Goal: Information Seeking & Learning: Learn about a topic

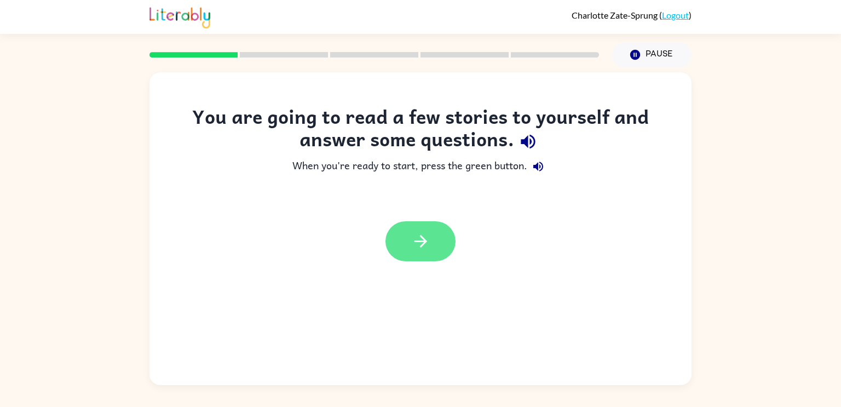
click at [417, 242] on icon "button" at bounding box center [420, 241] width 13 height 13
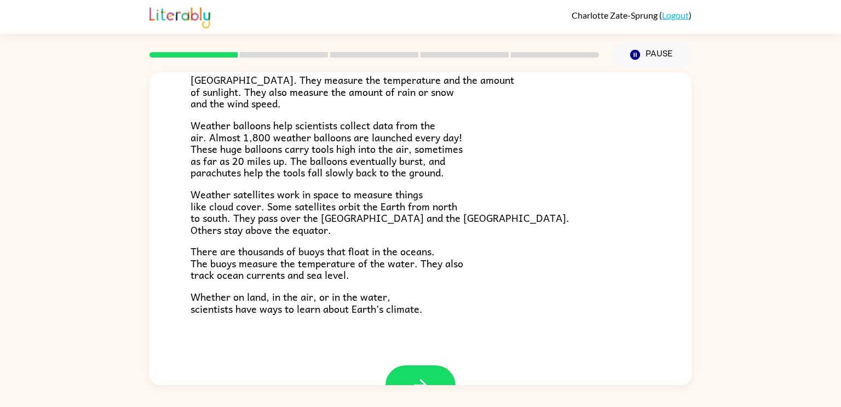
scroll to position [306, 0]
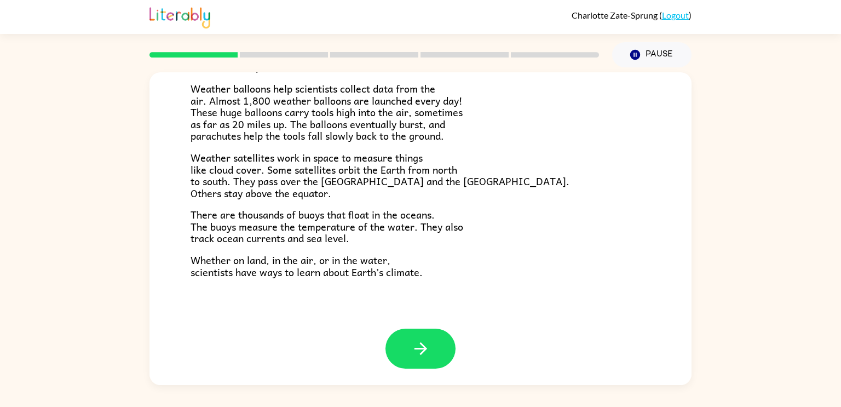
click at [309, 54] on rect at bounding box center [284, 54] width 88 height 5
click at [410, 355] on button "button" at bounding box center [420, 348] width 70 height 40
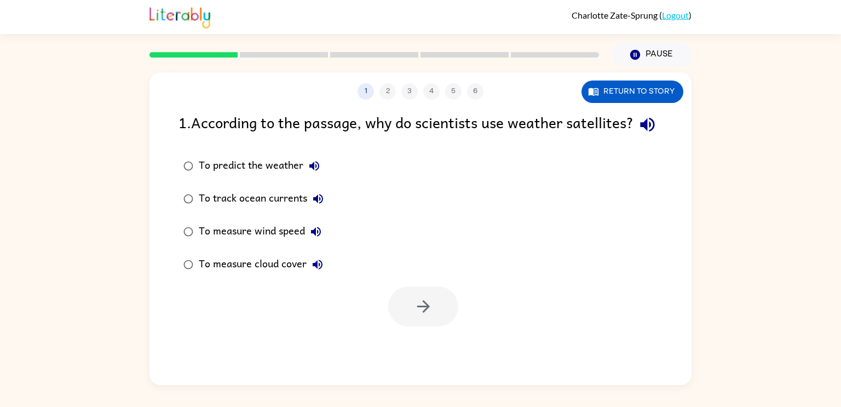
scroll to position [0, 0]
click at [364, 97] on button "1" at bounding box center [365, 91] width 16 height 16
click at [385, 96] on div "1 2 3 4 5 6" at bounding box center [420, 91] width 542 height 16
click at [408, 326] on button "button" at bounding box center [423, 306] width 70 height 40
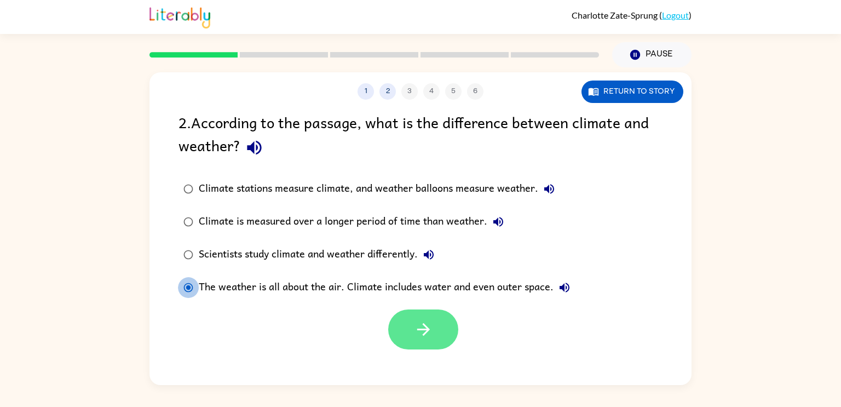
click at [444, 317] on button "button" at bounding box center [423, 329] width 70 height 40
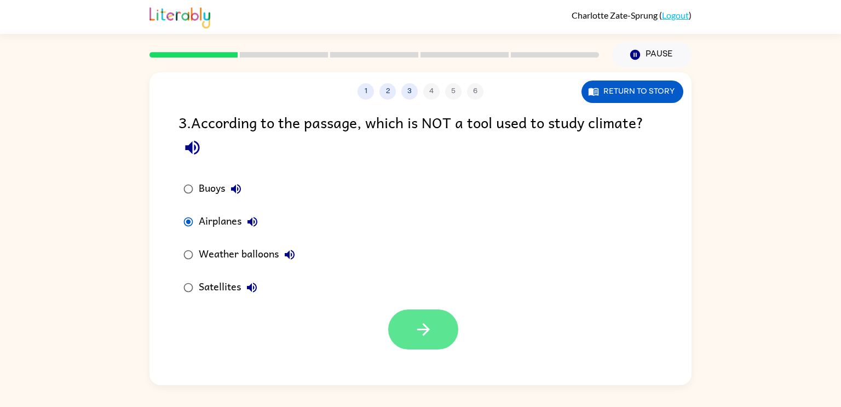
click at [406, 319] on button "button" at bounding box center [423, 329] width 70 height 40
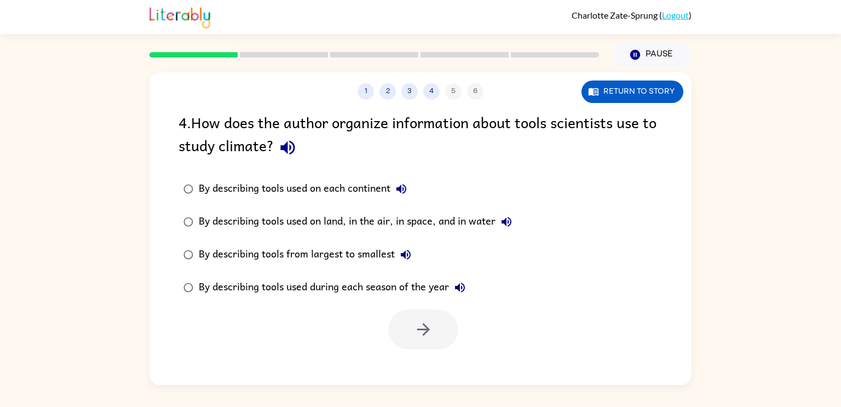
click at [404, 194] on icon "button" at bounding box center [401, 188] width 13 height 13
click at [508, 220] on icon "button" at bounding box center [506, 221] width 13 height 13
click at [405, 256] on icon "button" at bounding box center [406, 255] width 10 height 10
click at [460, 288] on icon "button" at bounding box center [460, 287] width 10 height 10
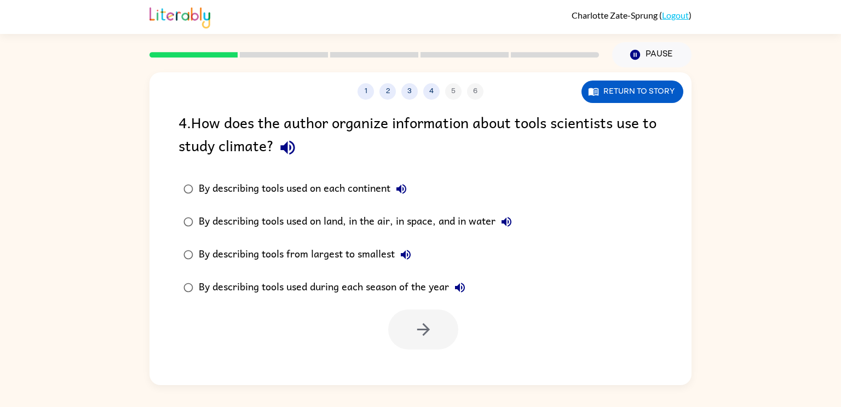
click at [460, 287] on icon "button" at bounding box center [460, 287] width 10 height 10
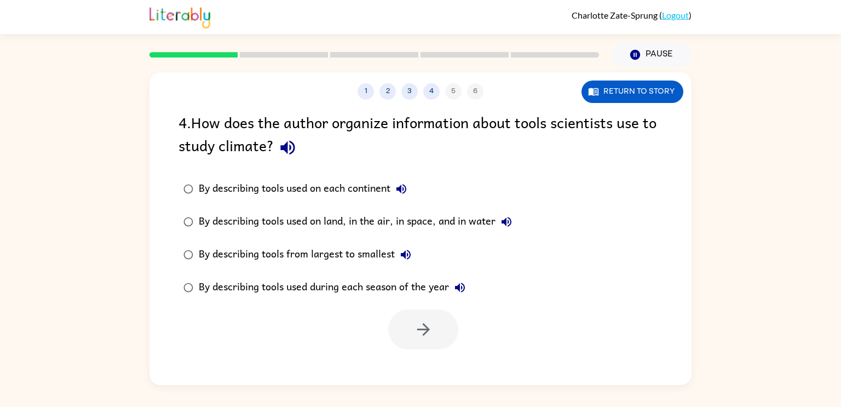
click at [460, 287] on icon "button" at bounding box center [460, 287] width 10 height 10
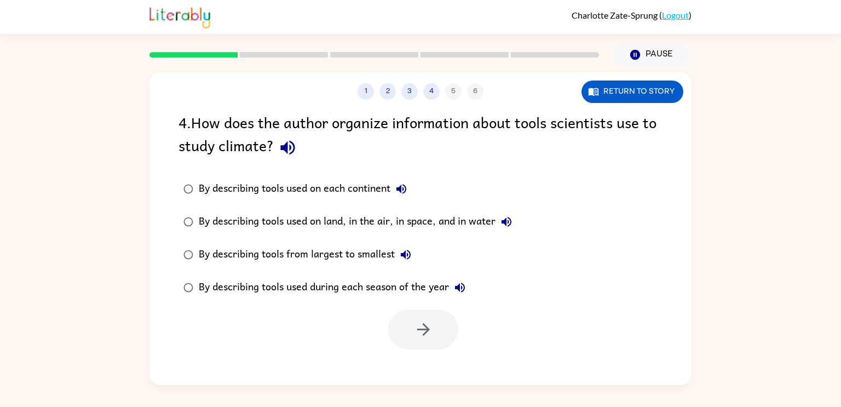
click at [460, 287] on icon "button" at bounding box center [460, 287] width 10 height 10
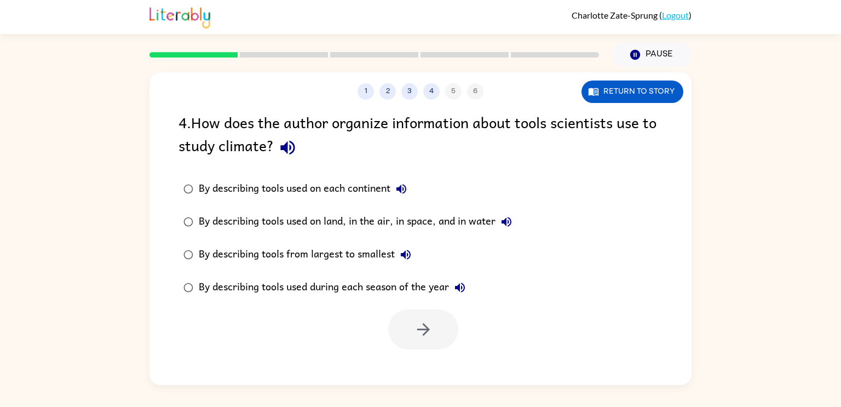
click at [460, 287] on icon "button" at bounding box center [460, 287] width 10 height 10
click at [464, 288] on icon "button" at bounding box center [460, 287] width 10 height 10
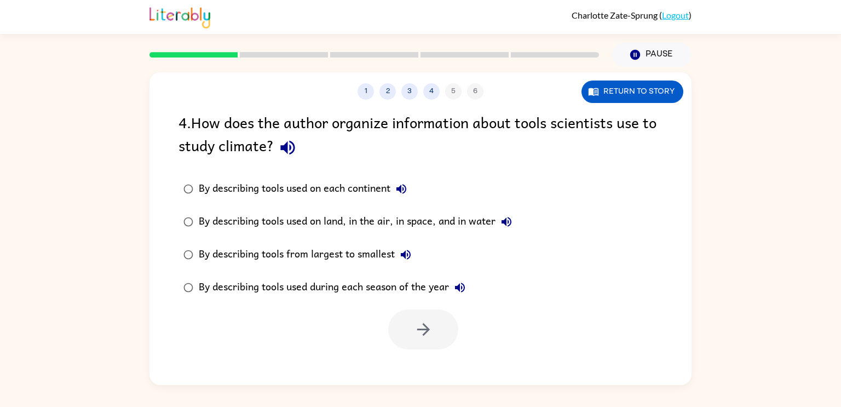
click at [464, 288] on icon "button" at bounding box center [460, 287] width 10 height 10
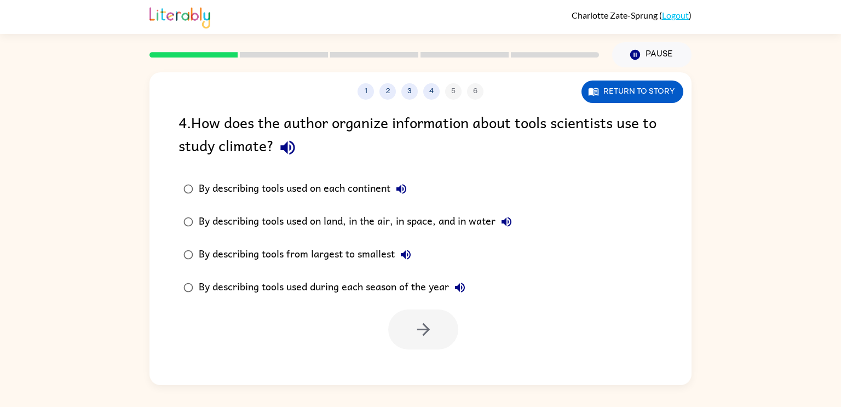
click at [464, 288] on icon "button" at bounding box center [460, 287] width 10 height 10
click at [251, 206] on label "By describing tools used on land, in the air, in space, and in water" at bounding box center [347, 221] width 350 height 33
click at [473, 341] on div at bounding box center [420, 326] width 542 height 45
click at [437, 328] on button "button" at bounding box center [423, 329] width 70 height 40
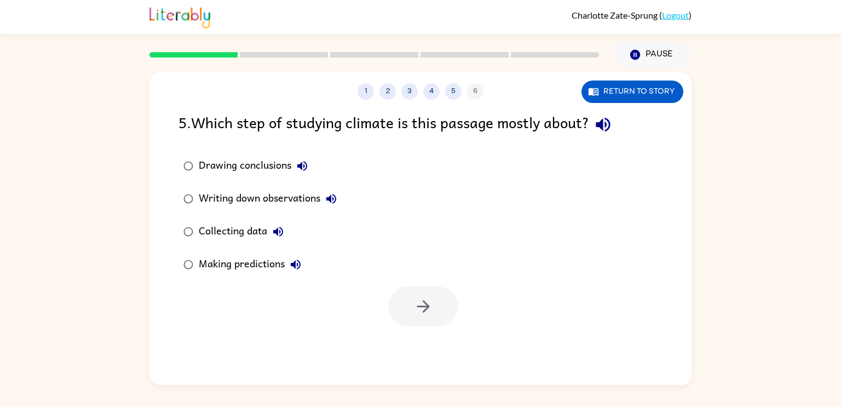
click at [269, 271] on div "Making predictions" at bounding box center [253, 264] width 108 height 22
click at [422, 310] on icon "button" at bounding box center [423, 306] width 19 height 19
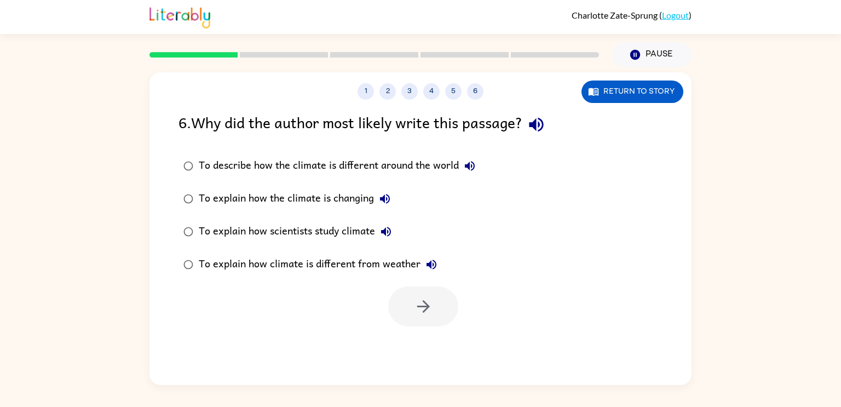
click at [215, 181] on label "To describe how the climate is different around the world" at bounding box center [329, 165] width 314 height 33
click at [432, 304] on icon "button" at bounding box center [423, 306] width 19 height 19
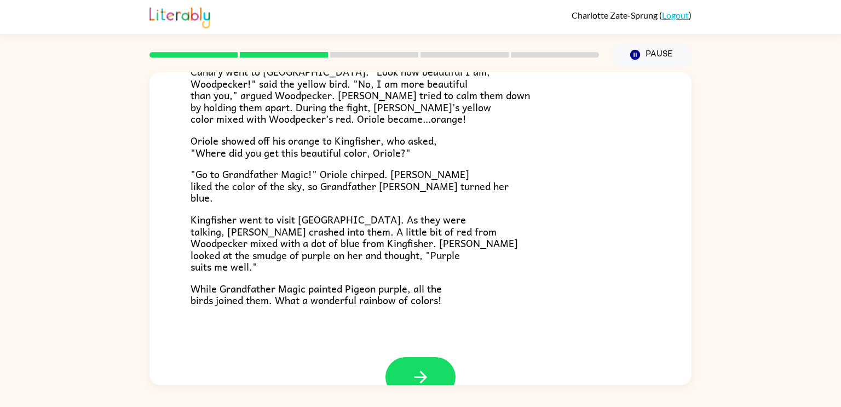
scroll to position [282, 0]
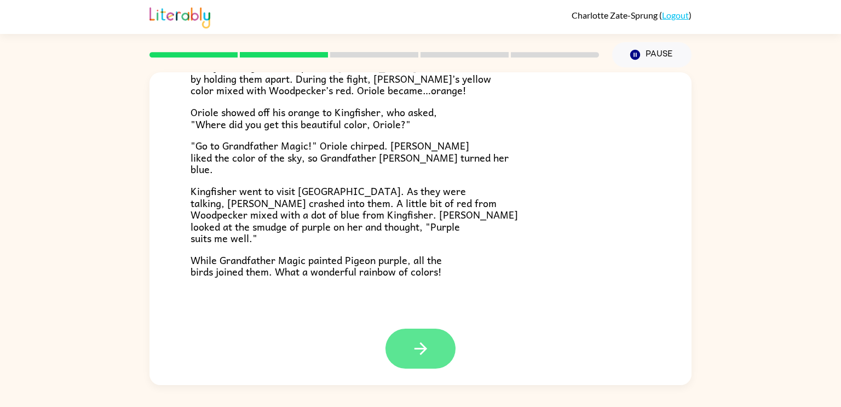
click at [401, 350] on button "button" at bounding box center [420, 348] width 70 height 40
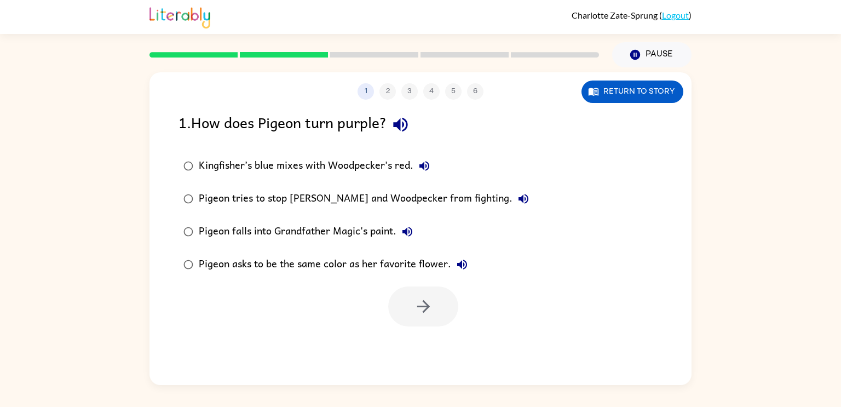
click at [215, 163] on div "Kingfisher’s blue mixes with Woodpecker’s red." at bounding box center [317, 166] width 236 height 22
click at [431, 298] on icon "button" at bounding box center [423, 306] width 19 height 19
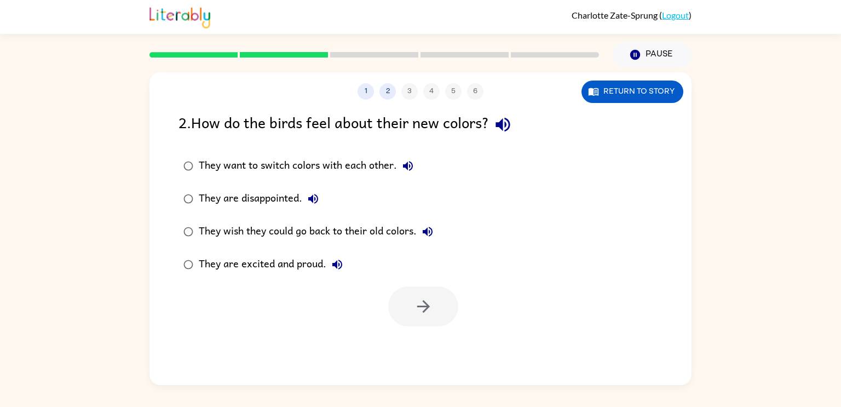
click at [241, 262] on div "They are excited and proud." at bounding box center [273, 264] width 149 height 22
click at [432, 303] on icon "button" at bounding box center [423, 306] width 19 height 19
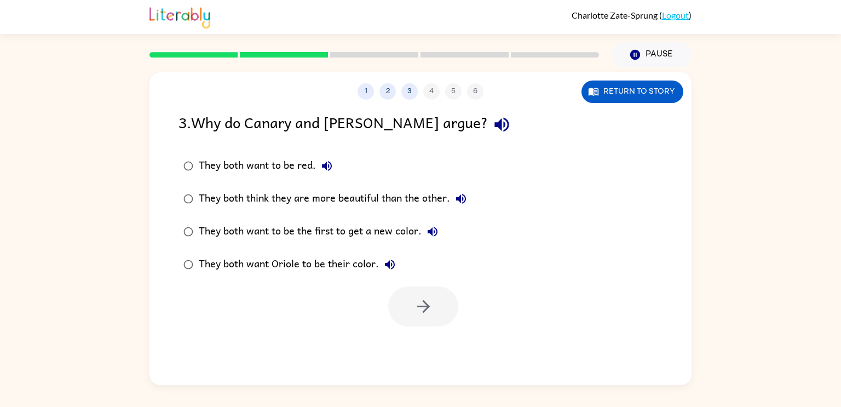
click at [315, 205] on div "They both think they are more beautiful than the other." at bounding box center [335, 199] width 273 height 22
click at [419, 289] on button "button" at bounding box center [423, 306] width 70 height 40
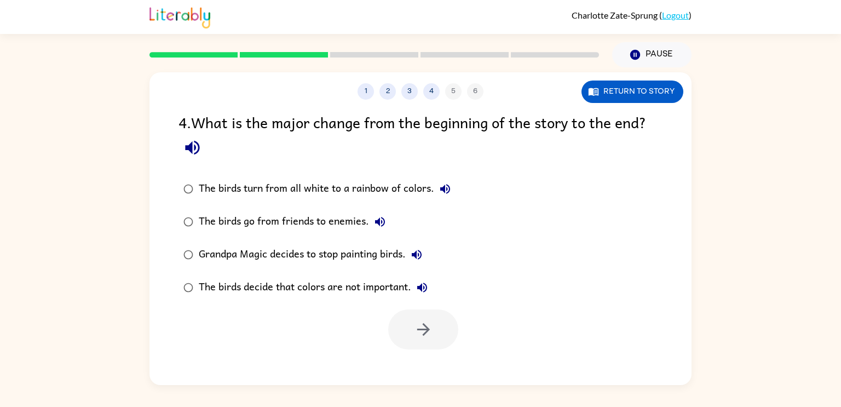
click at [339, 186] on div "The birds turn from all white to a rainbow of colors." at bounding box center [327, 189] width 257 height 22
click at [431, 317] on button "button" at bounding box center [423, 329] width 70 height 40
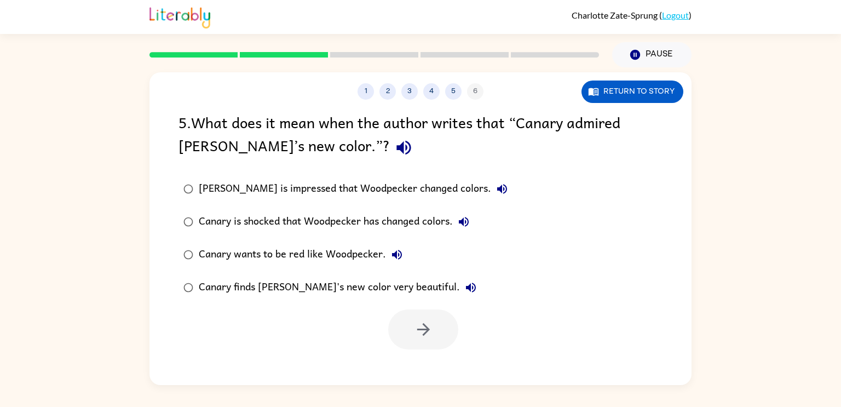
click at [282, 225] on div "Canary is shocked that Woodpecker has changed colors." at bounding box center [337, 222] width 276 height 22
click at [429, 320] on icon "button" at bounding box center [423, 329] width 19 height 19
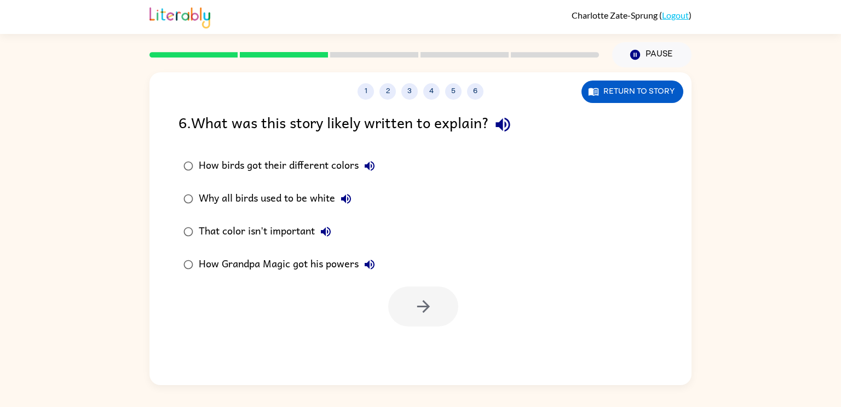
click at [303, 199] on div "Why all birds used to be white" at bounding box center [278, 199] width 158 height 22
click at [289, 168] on div "How birds got their different colors" at bounding box center [290, 166] width 182 height 22
click at [411, 297] on button "button" at bounding box center [423, 306] width 70 height 40
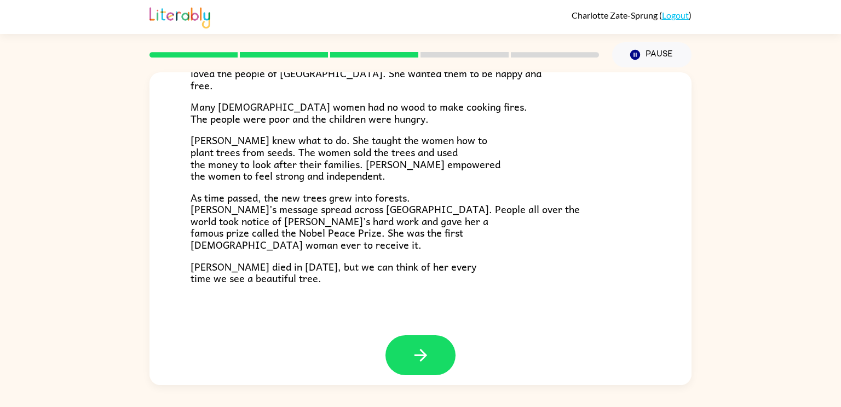
scroll to position [308, 0]
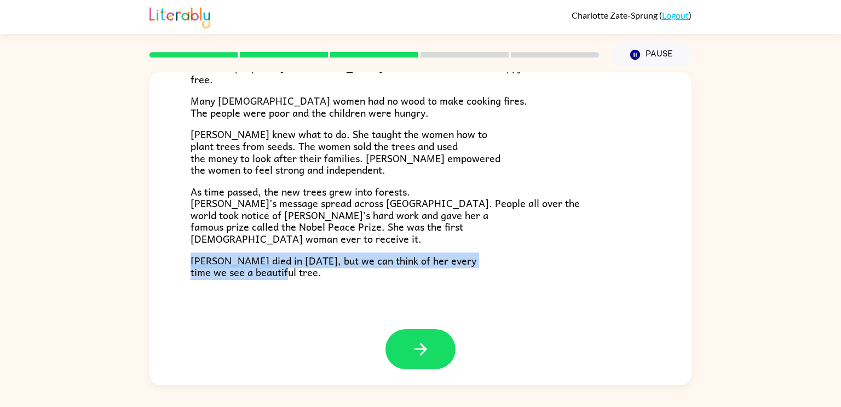
drag, startPoint x: 190, startPoint y: 260, endPoint x: 420, endPoint y: 277, distance: 231.0
click at [420, 277] on div "A Tiny Seed In a village on the slopes of [GEOGRAPHIC_DATA] in [GEOGRAPHIC_DATA…" at bounding box center [420, 47] width 542 height 564
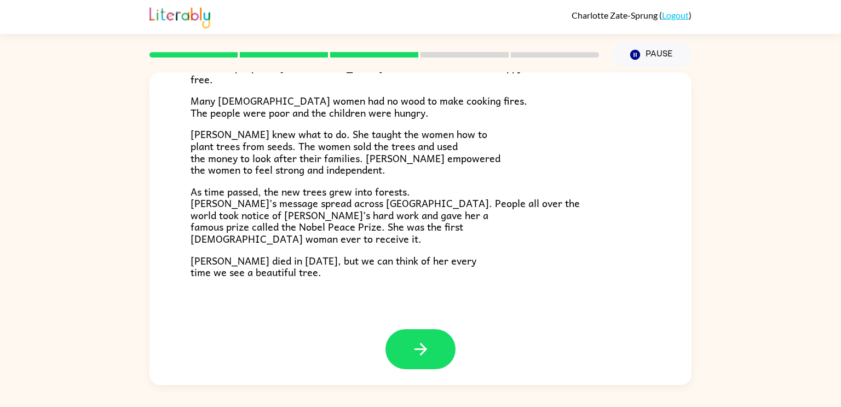
drag, startPoint x: 412, startPoint y: 282, endPoint x: 390, endPoint y: 289, distance: 22.3
click at [390, 289] on div "A Tiny Seed In a village on the slopes of [GEOGRAPHIC_DATA] in [GEOGRAPHIC_DATA…" at bounding box center [420, 47] width 542 height 564
click at [416, 348] on icon "button" at bounding box center [420, 348] width 19 height 19
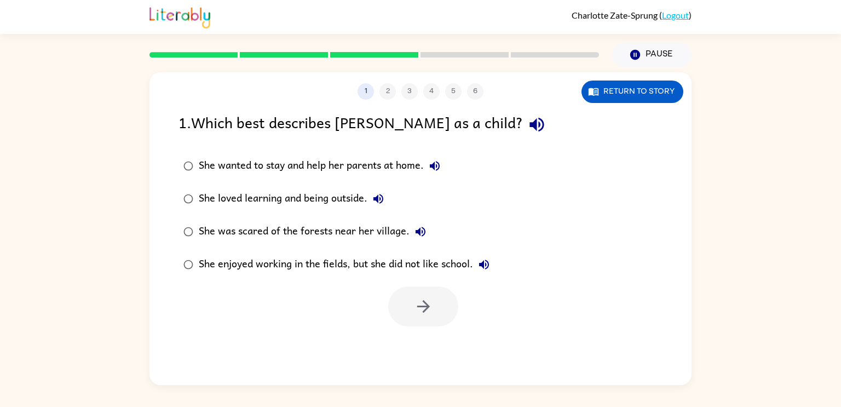
click at [272, 201] on div "She loved learning and being outside." at bounding box center [294, 199] width 190 height 22
click at [435, 316] on button "button" at bounding box center [423, 306] width 70 height 40
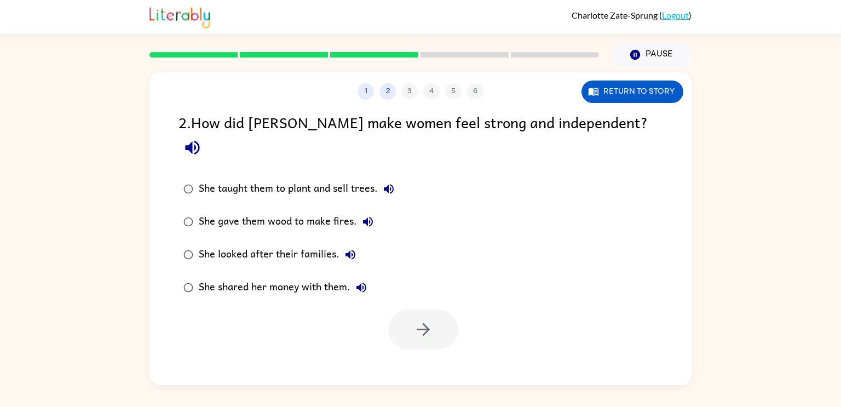
click at [297, 244] on div "She looked after their families." at bounding box center [280, 255] width 163 height 22
click at [449, 314] on button "button" at bounding box center [423, 329] width 70 height 40
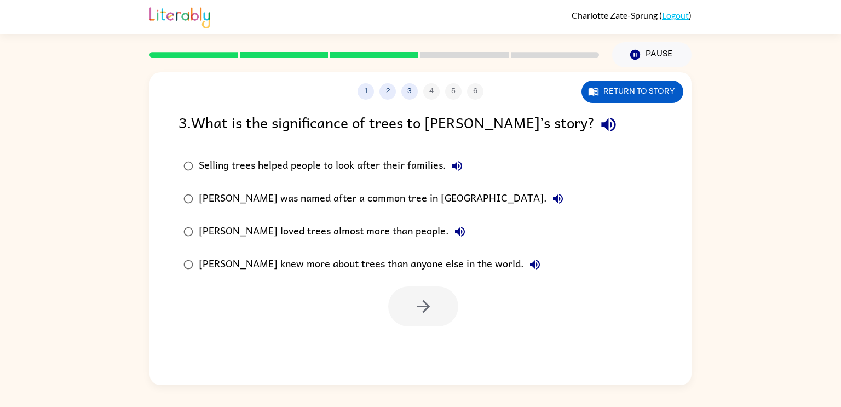
click at [302, 235] on div "[PERSON_NAME] loved trees almost more than people." at bounding box center [335, 232] width 272 height 22
click at [418, 299] on icon "button" at bounding box center [423, 306] width 19 height 19
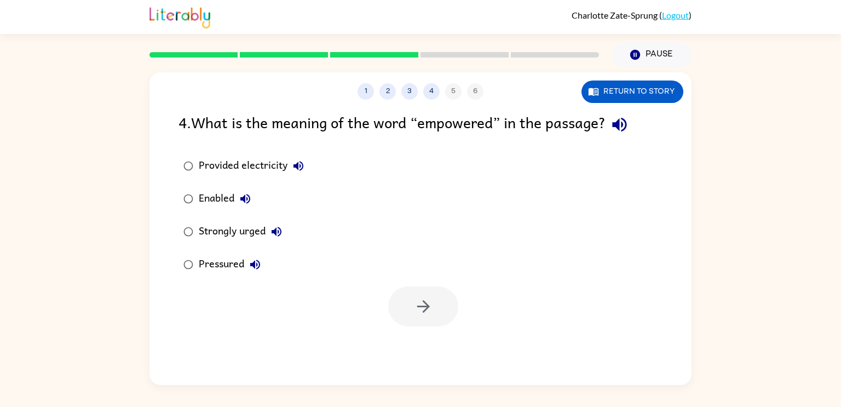
click at [220, 225] on div "Strongly urged" at bounding box center [243, 232] width 89 height 22
click at [439, 308] on button "button" at bounding box center [423, 306] width 70 height 40
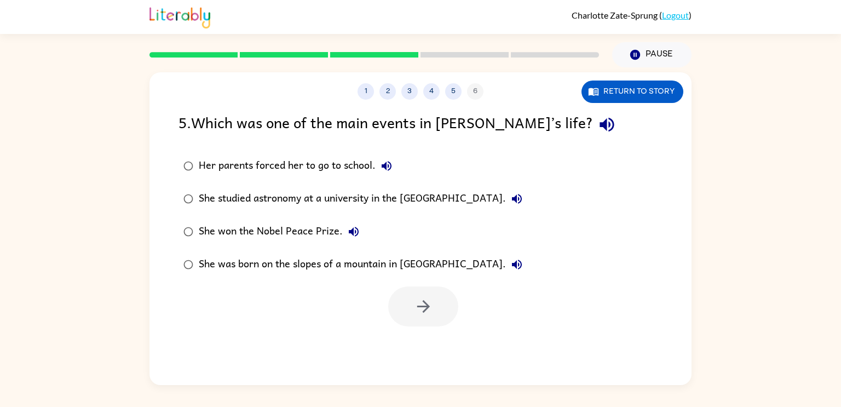
click at [327, 230] on div "She won the Nobel Peace Prize." at bounding box center [282, 232] width 166 height 22
click at [416, 298] on icon "button" at bounding box center [423, 306] width 19 height 19
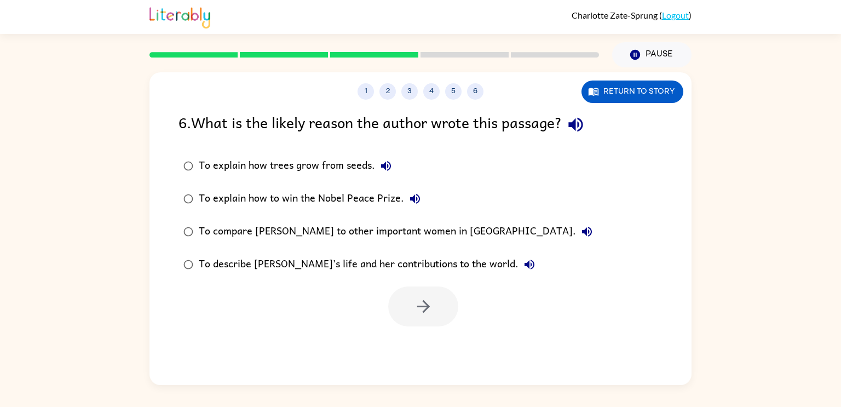
click at [273, 233] on div "To compare [PERSON_NAME] to other important women in [GEOGRAPHIC_DATA]." at bounding box center [398, 232] width 399 height 22
click at [277, 266] on div "To describe [PERSON_NAME]’s life and her contributions to the world." at bounding box center [369, 264] width 341 height 22
click at [445, 311] on button "button" at bounding box center [423, 306] width 70 height 40
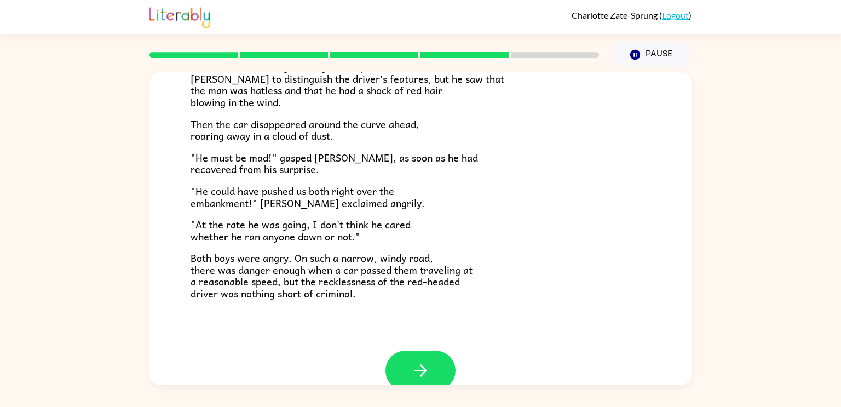
scroll to position [304, 0]
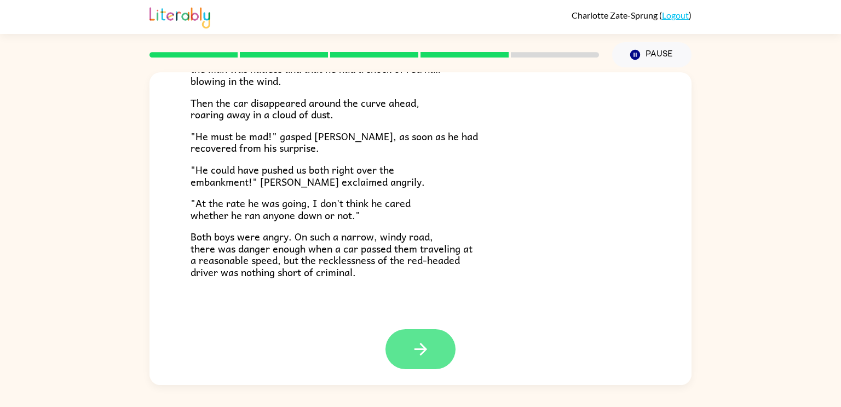
click at [440, 346] on button "button" at bounding box center [420, 349] width 70 height 40
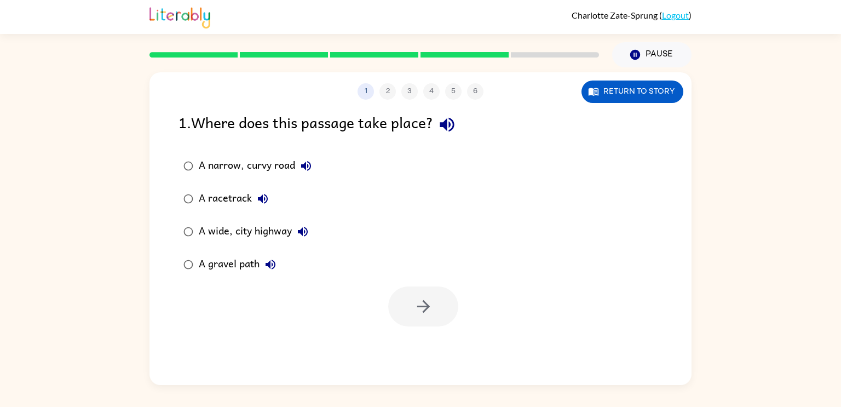
scroll to position [0, 0]
click at [247, 258] on div "A gravel path" at bounding box center [240, 264] width 83 height 22
click at [422, 307] on icon "button" at bounding box center [422, 306] width 13 height 13
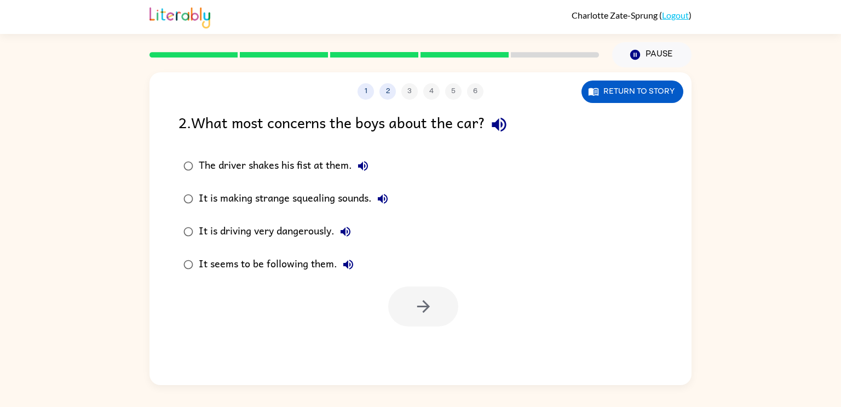
click at [318, 235] on div "It is driving very dangerously." at bounding box center [278, 232] width 158 height 22
click at [402, 301] on button "button" at bounding box center [423, 306] width 70 height 40
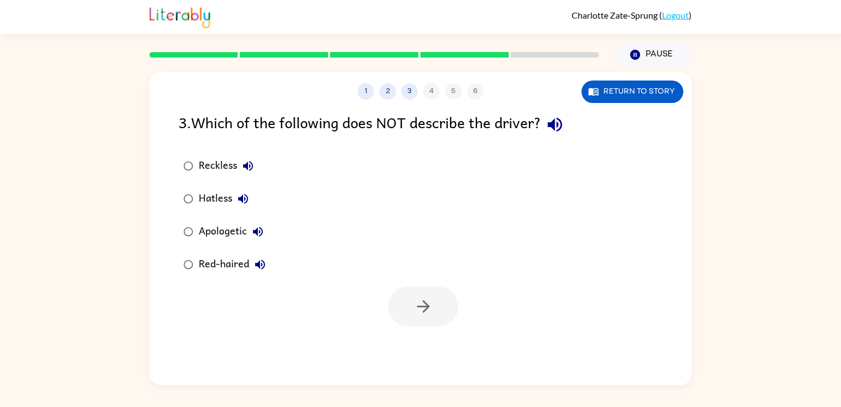
click at [246, 227] on div "Apologetic" at bounding box center [234, 232] width 70 height 22
click at [407, 306] on button "button" at bounding box center [423, 306] width 70 height 40
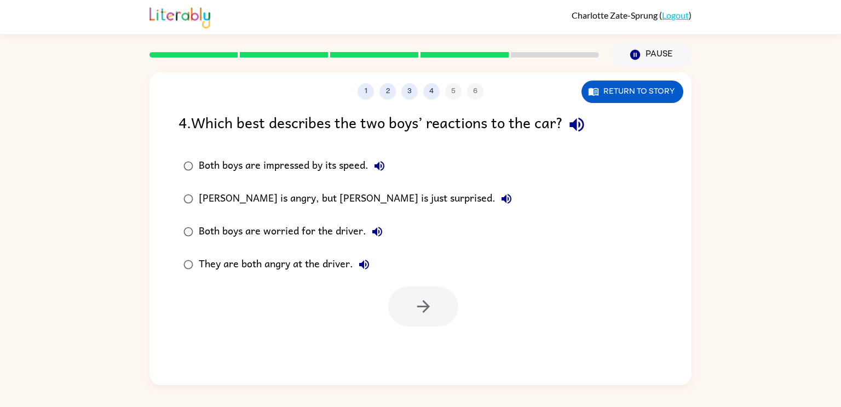
click at [298, 259] on div "They are both angry at the driver." at bounding box center [287, 264] width 176 height 22
click at [412, 316] on button "button" at bounding box center [423, 306] width 70 height 40
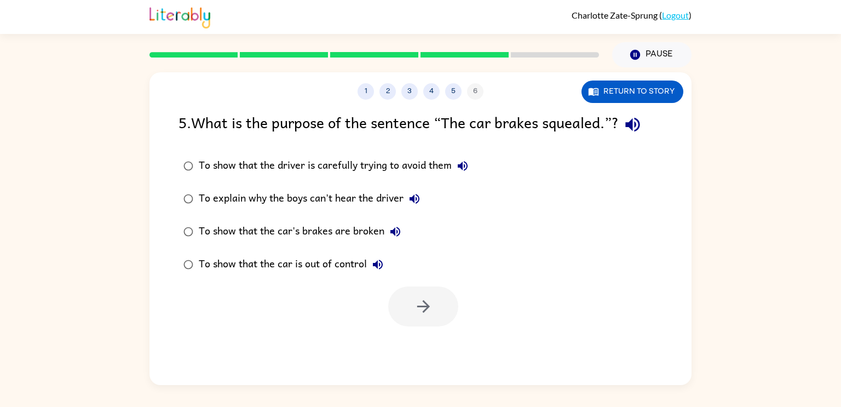
click at [288, 234] on div "To show that the car's brakes are broken" at bounding box center [302, 232] width 207 height 22
click at [322, 262] on div "To show that the car is out of control" at bounding box center [294, 264] width 190 height 22
click at [431, 306] on icon "button" at bounding box center [423, 306] width 19 height 19
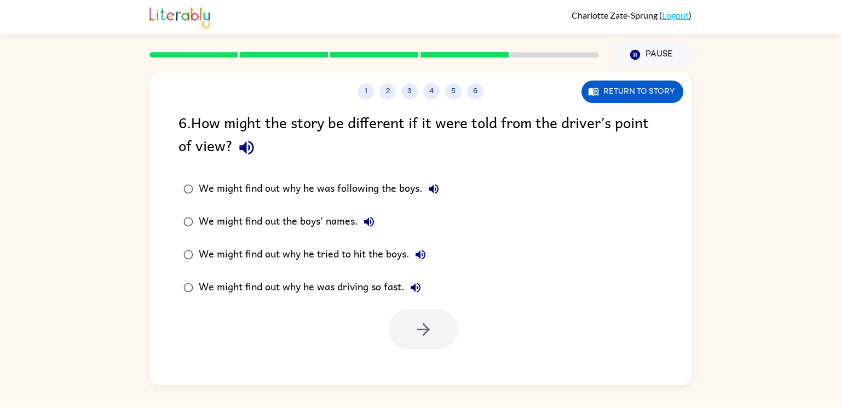
click at [283, 288] on div "We might find out why he was driving so fast." at bounding box center [313, 287] width 228 height 22
click at [407, 328] on button "button" at bounding box center [423, 329] width 70 height 40
